Goal: Find specific page/section: Find specific page/section

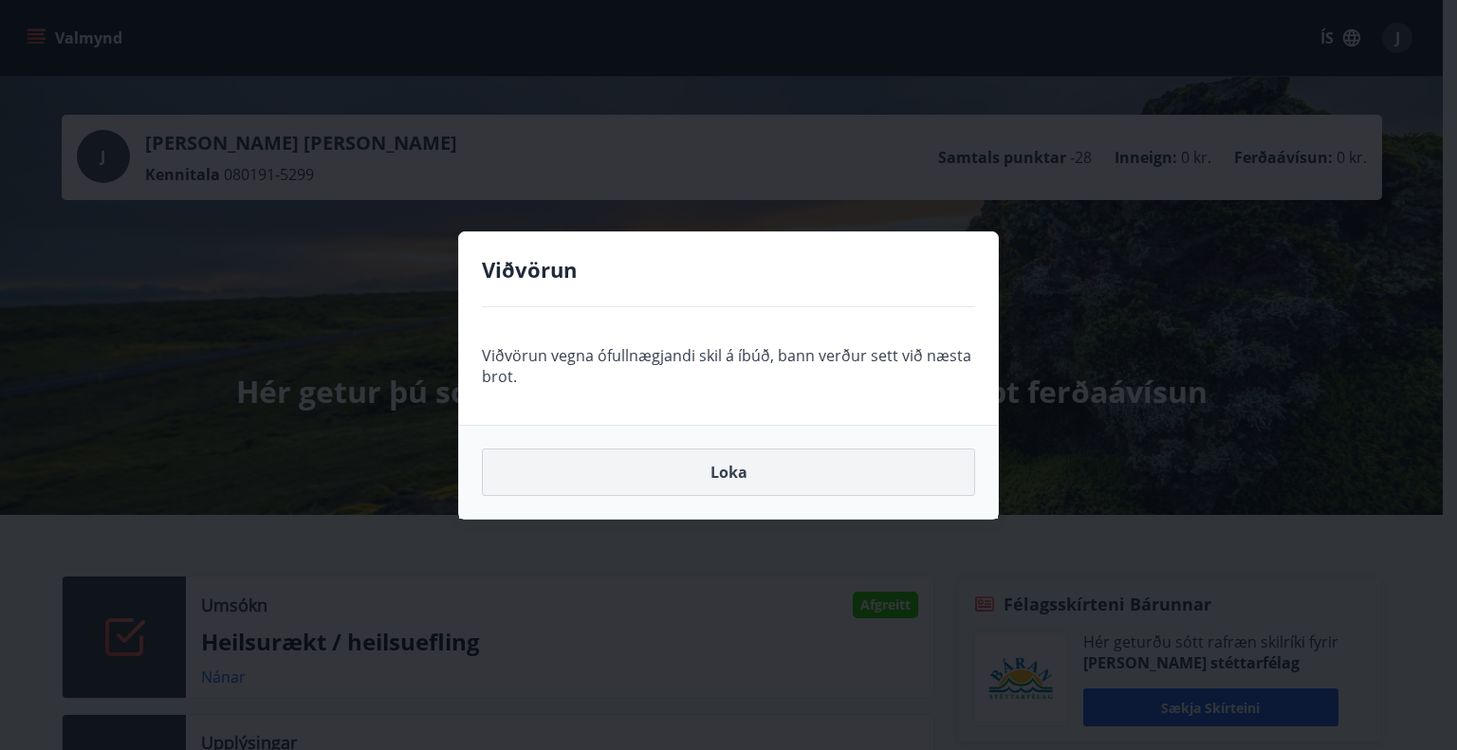
click at [746, 474] on button "Loka" at bounding box center [728, 472] width 493 height 47
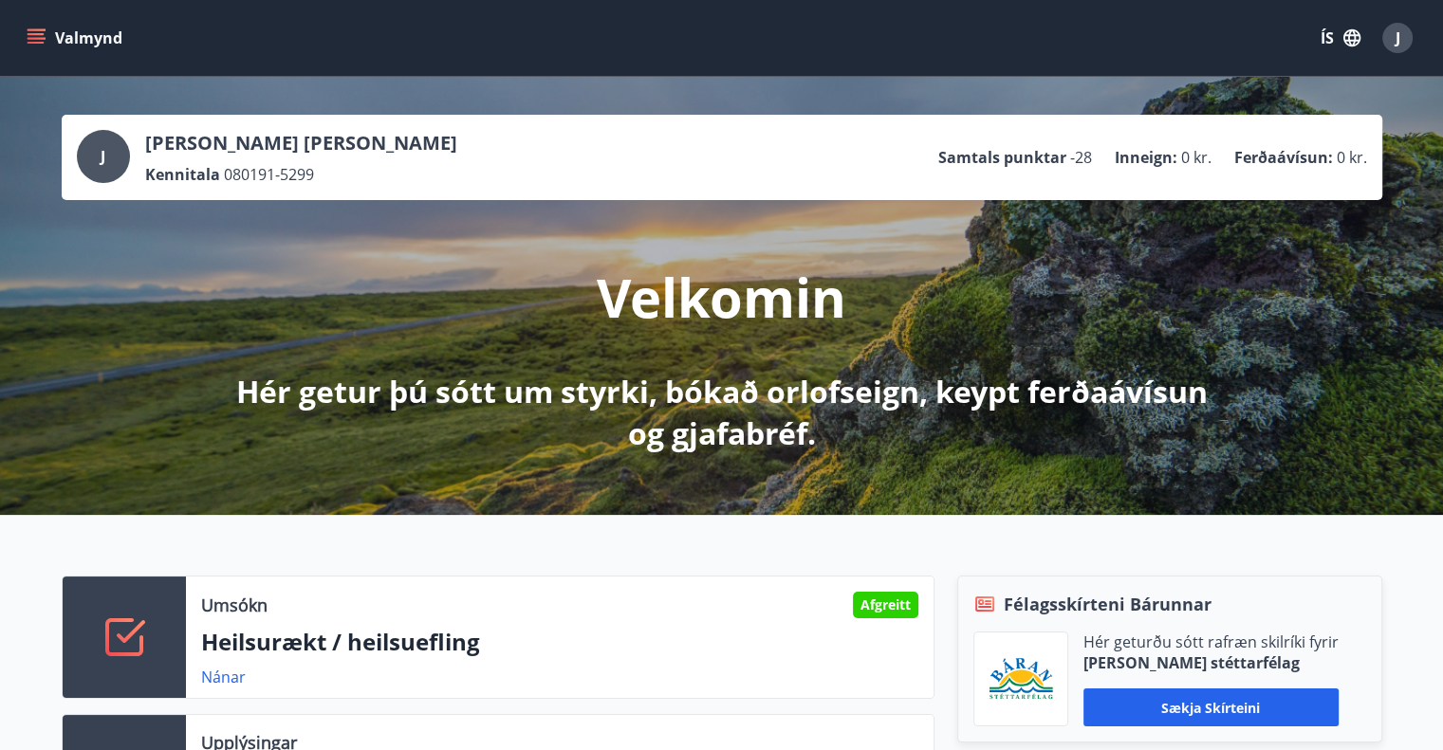
click at [43, 41] on icon "menu" at bounding box center [36, 37] width 19 height 19
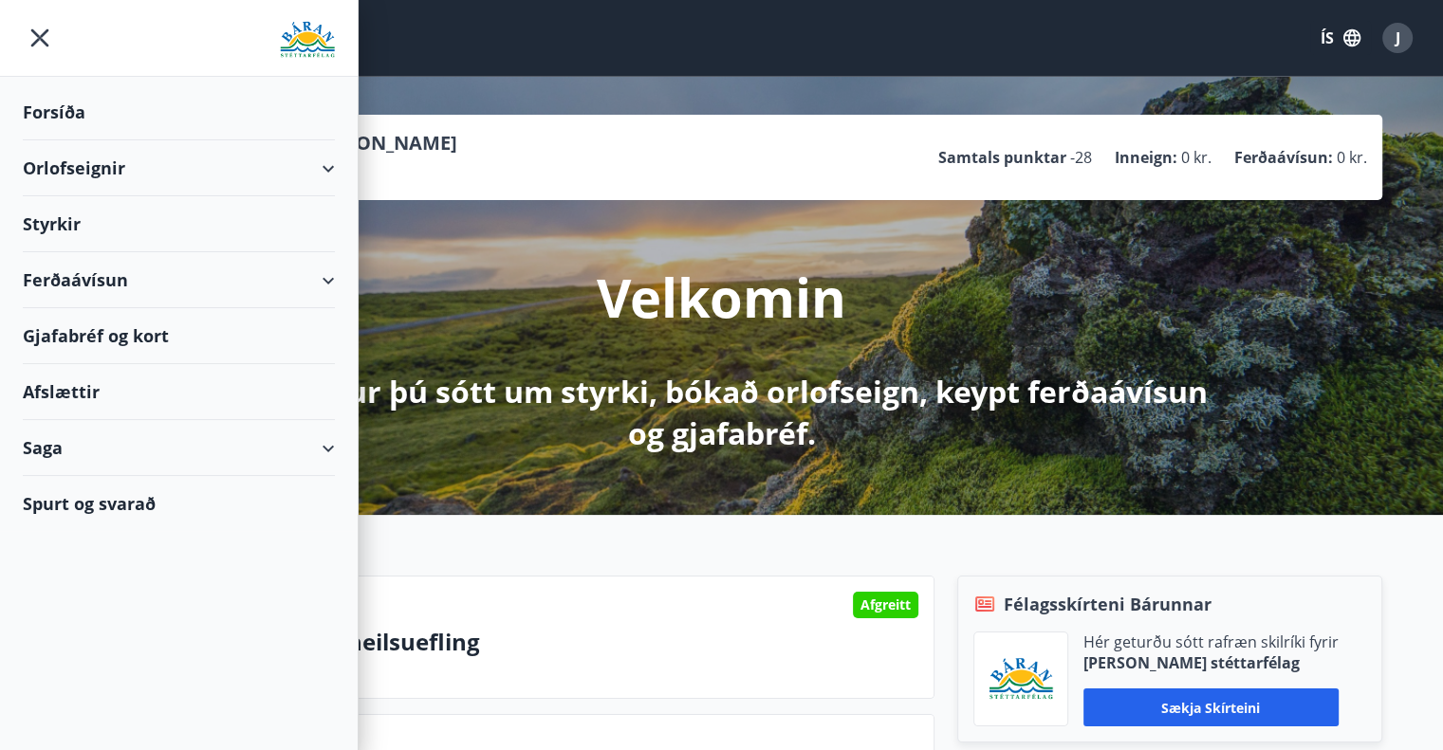
click at [318, 440] on div "Saga" at bounding box center [179, 448] width 312 height 56
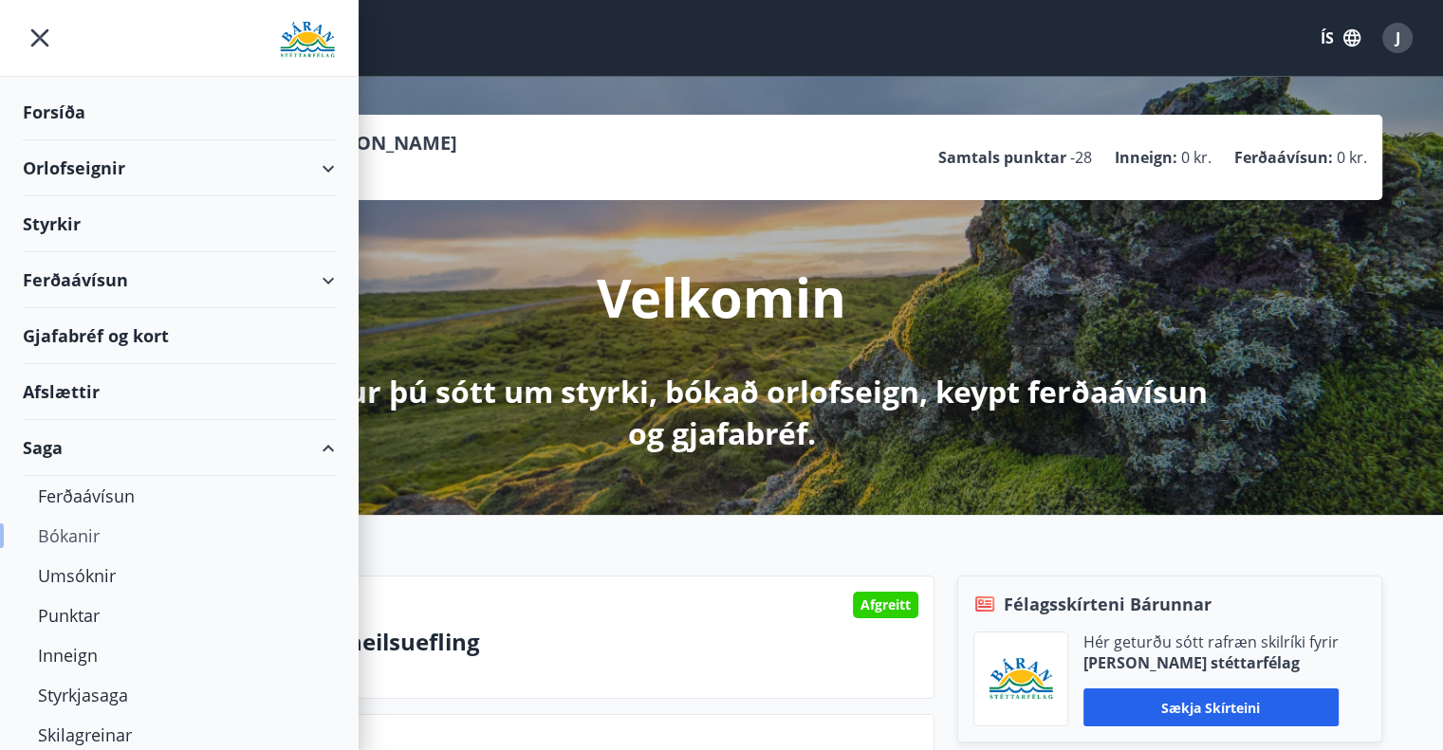
click at [92, 529] on div "Bókanir" at bounding box center [179, 536] width 282 height 40
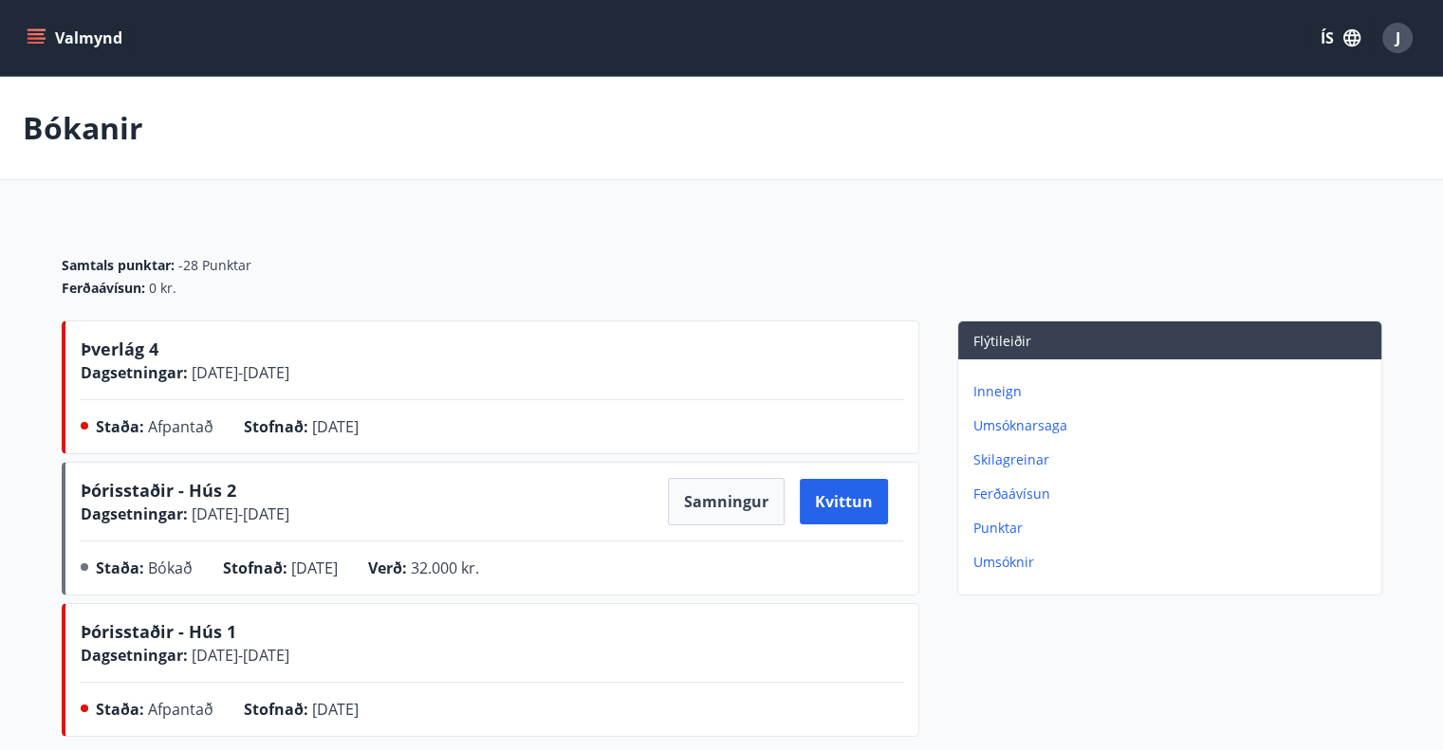
click at [1396, 37] on span "J" at bounding box center [1397, 38] width 5 height 21
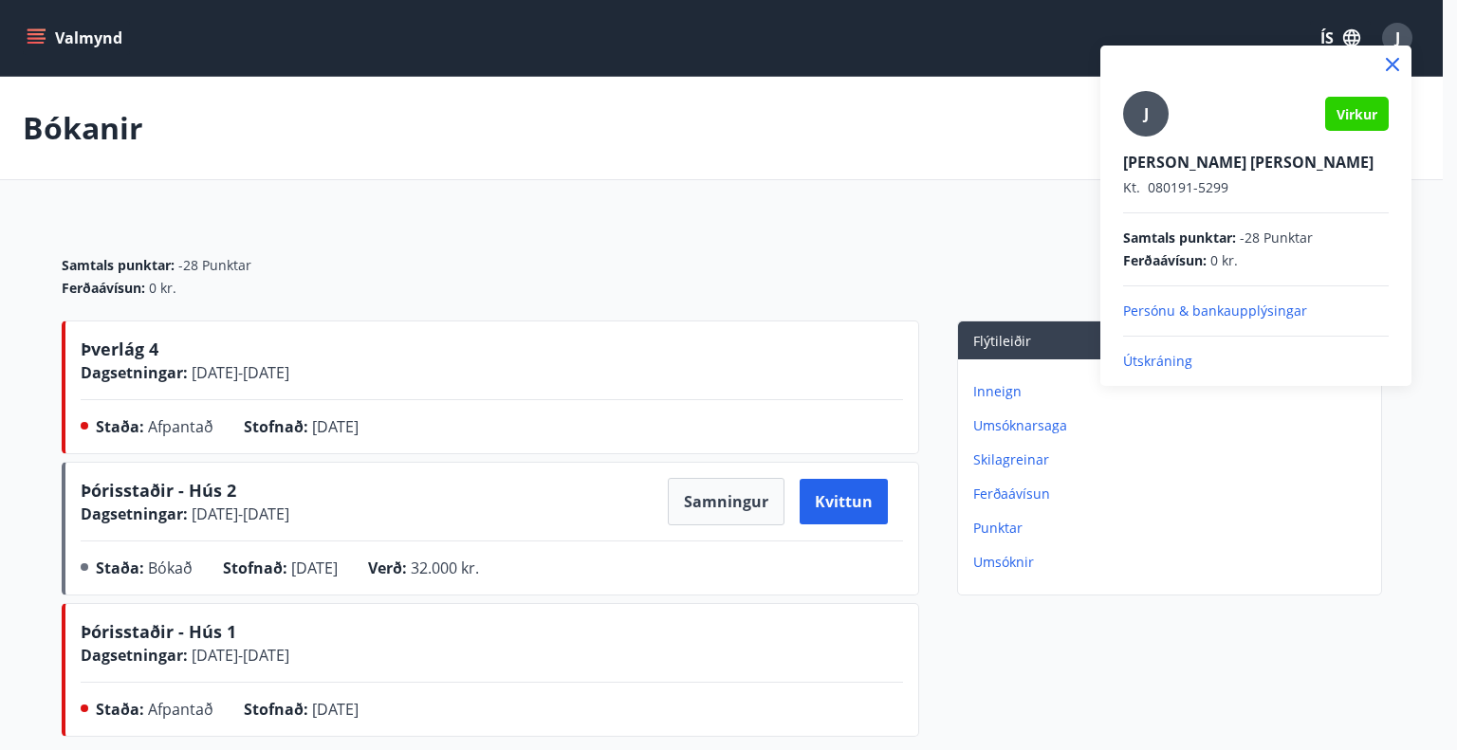
click at [1133, 364] on p "Útskráning" at bounding box center [1256, 361] width 266 height 19
